Goal: Task Accomplishment & Management: Complete application form

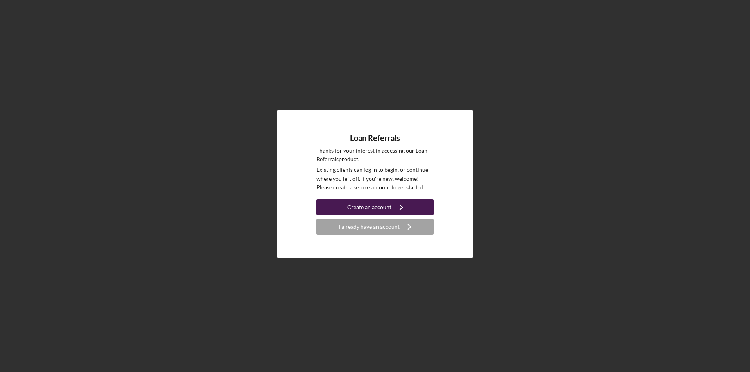
click at [372, 205] on div "Create an account" at bounding box center [369, 208] width 44 height 16
